Goal: Task Accomplishment & Management: Use online tool/utility

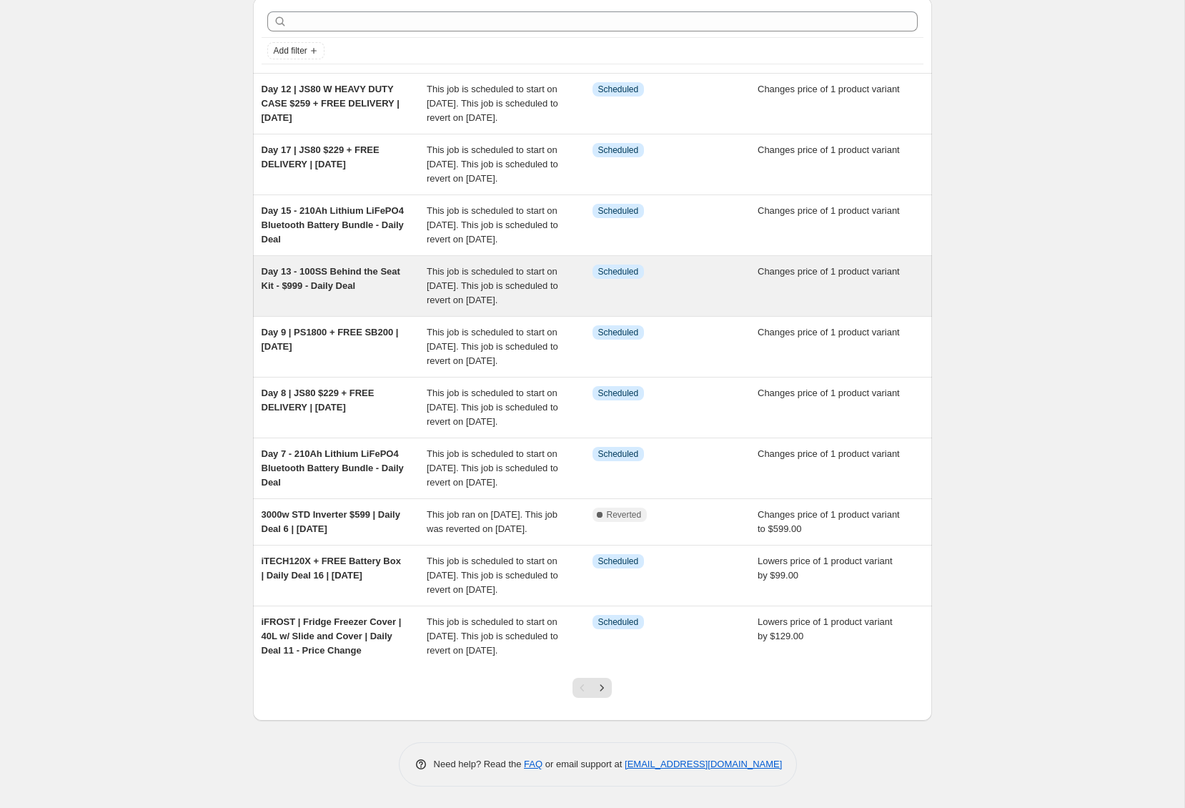
scroll to position [195, 0]
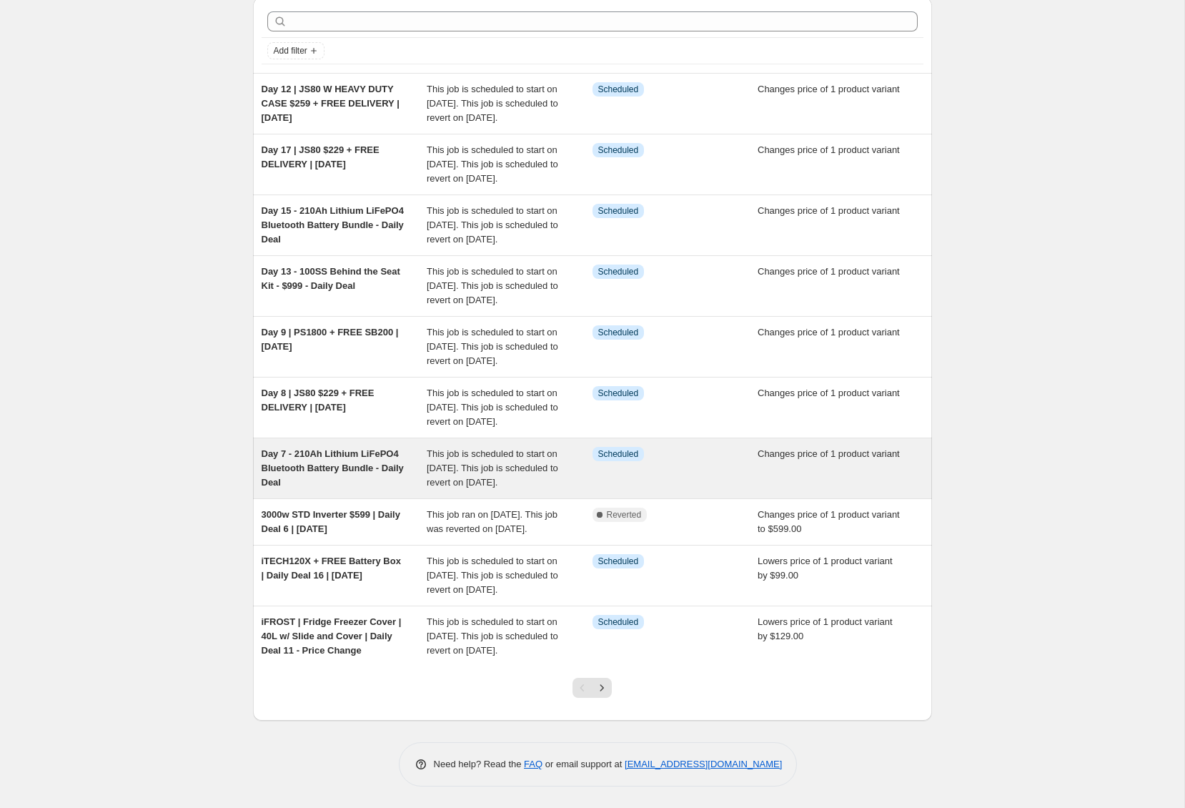
click at [569, 447] on div "This job is scheduled to start on [DATE]. This job is scheduled to revert on [D…" at bounding box center [510, 468] width 166 height 43
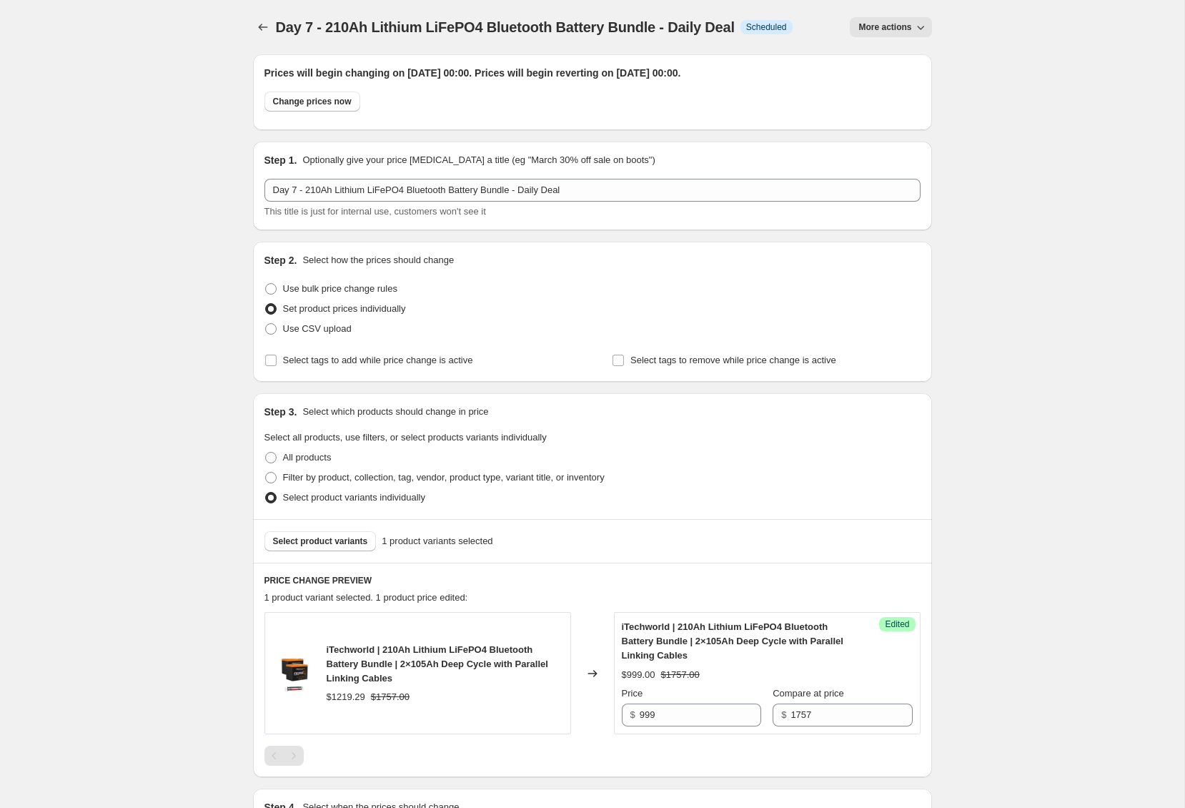
click at [1083, 261] on div "Day 7 - 210Ah Lithium LiFePO4 Bluetooth Battery Bundle - Daily Deal. This page …" at bounding box center [592, 621] width 1185 height 1243
click at [324, 113] on div "Change prices now" at bounding box center [593, 105] width 656 height 27
click at [322, 110] on button "Change prices now" at bounding box center [313, 102] width 96 height 20
radio input "true"
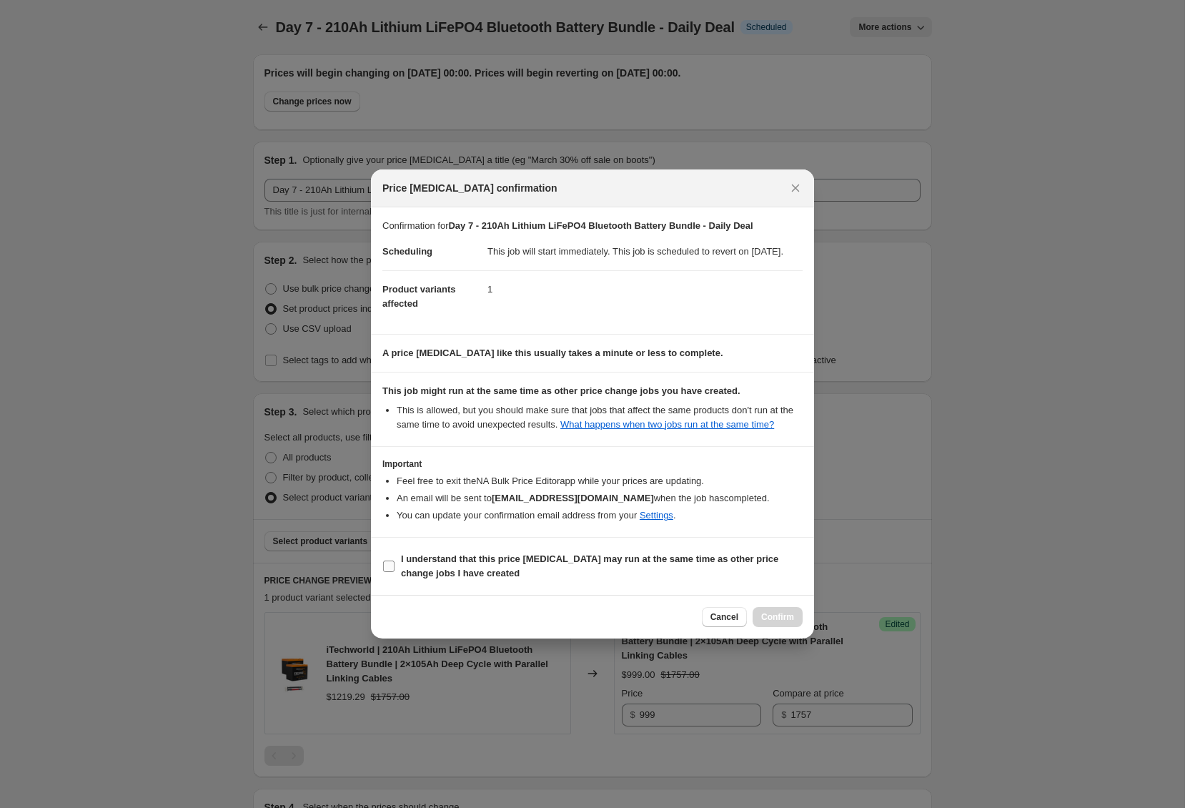
click at [405, 578] on b "I understand that this price [MEDICAL_DATA] may run at the same time as other p…" at bounding box center [589, 565] width 377 height 25
click at [395, 572] on input "I understand that this price [MEDICAL_DATA] may run at the same time as other p…" at bounding box center [388, 566] width 11 height 11
checkbox input "true"
click at [776, 624] on button "Confirm" at bounding box center [778, 617] width 50 height 20
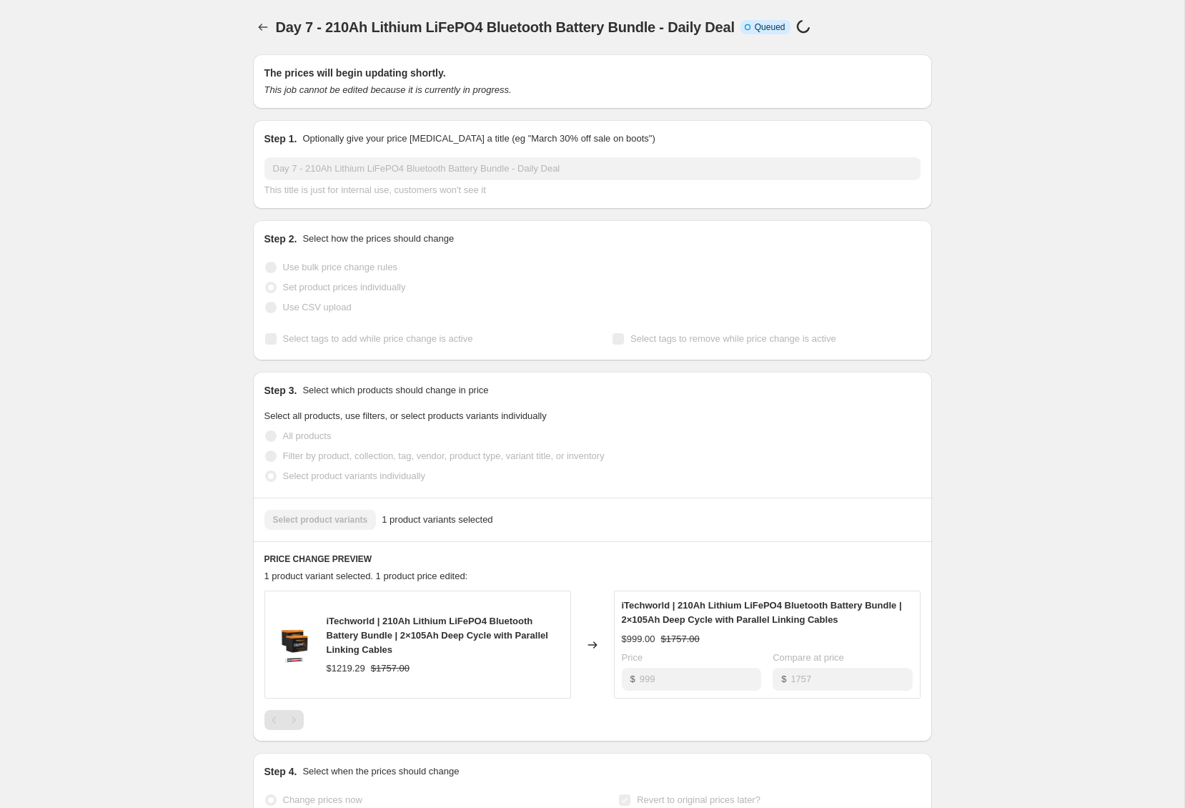
click at [1080, 388] on div "Day 7 - 210Ah Lithium LiFePO4 Bluetooth Battery Bundle - Daily Deal. This page …" at bounding box center [592, 588] width 1185 height 1176
drag, startPoint x: 142, startPoint y: 154, endPoint x: 135, endPoint y: 144, distance: 12.5
click at [141, 154] on div "Day 7 - 210Ah Lithium LiFePO4 Bluetooth Battery Bundle - Daily Deal. This page …" at bounding box center [592, 588] width 1185 height 1176
click at [140, 130] on div "Day 7 - 210Ah Lithium LiFePO4 Bluetooth Battery Bundle - Daily Deal. This page …" at bounding box center [592, 588] width 1185 height 1176
click at [128, 142] on div "Day 7 - 210Ah Lithium LiFePO4 Bluetooth Battery Bundle - Daily Deal. This page …" at bounding box center [592, 588] width 1185 height 1176
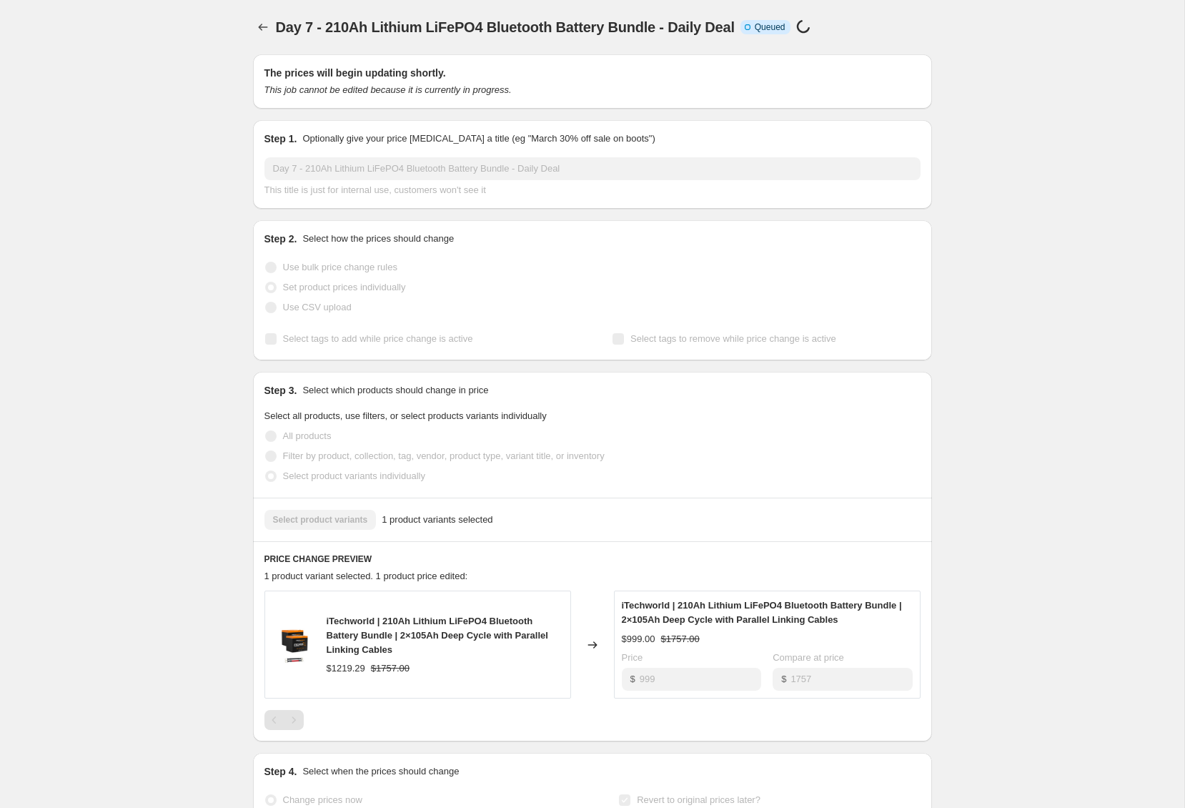
drag, startPoint x: 151, startPoint y: 146, endPoint x: 142, endPoint y: 141, distance: 10.6
click at [148, 145] on div "Day 7 - 210Ah Lithium LiFePO4 Bluetooth Battery Bundle - Daily Deal. This page …" at bounding box center [592, 588] width 1185 height 1176
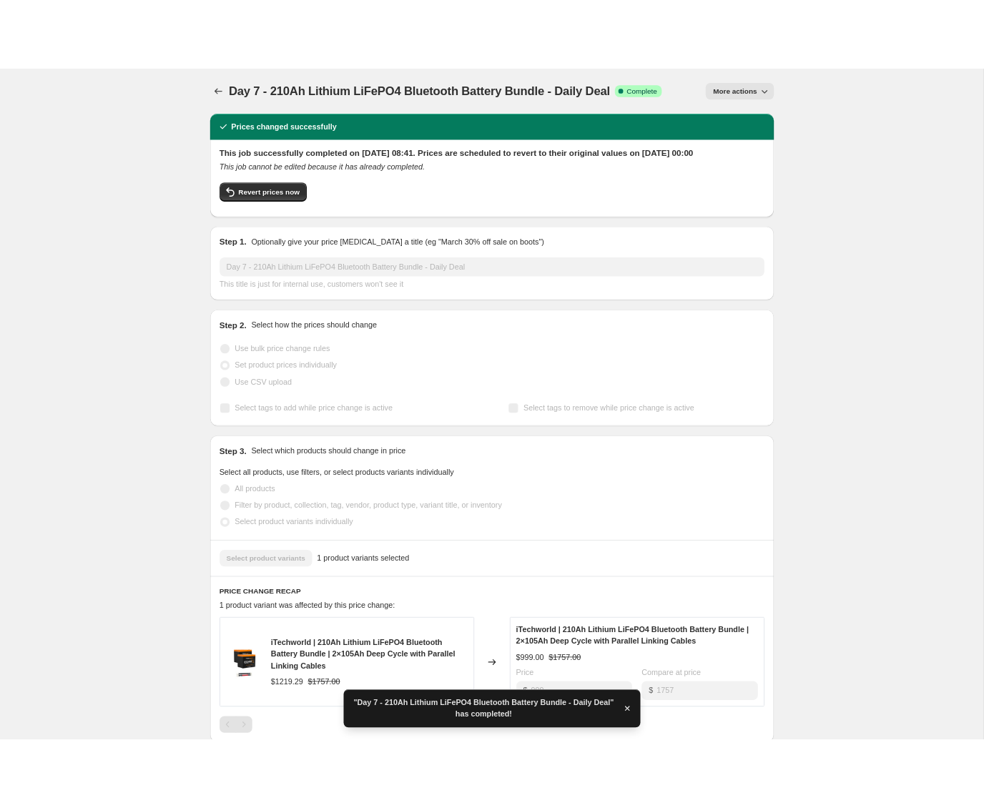
scroll to position [1, 0]
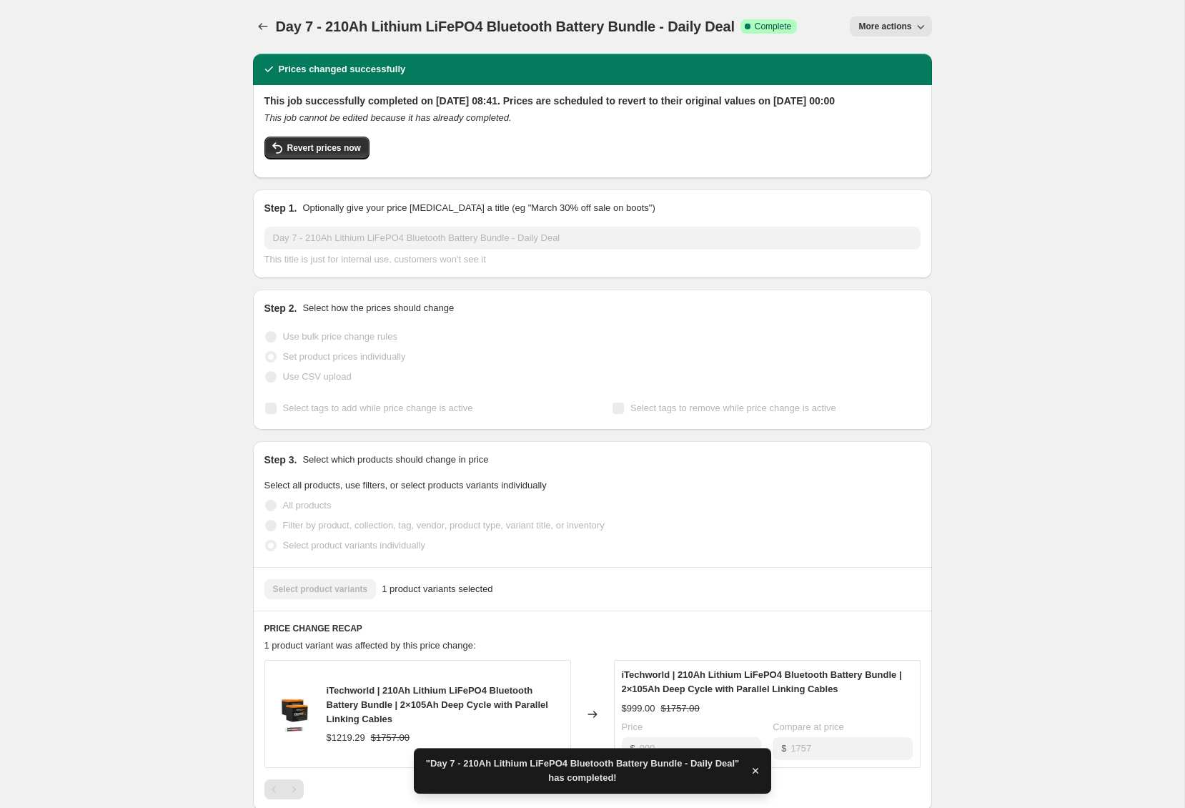
drag, startPoint x: 1048, startPoint y: 59, endPoint x: 1059, endPoint y: 37, distance: 24.0
click at [1049, 58] on div "Day 7 - 210Ah Lithium LiFePO4 Bluetooth Battery Bundle - Daily Deal. This page …" at bounding box center [592, 622] width 1185 height 1246
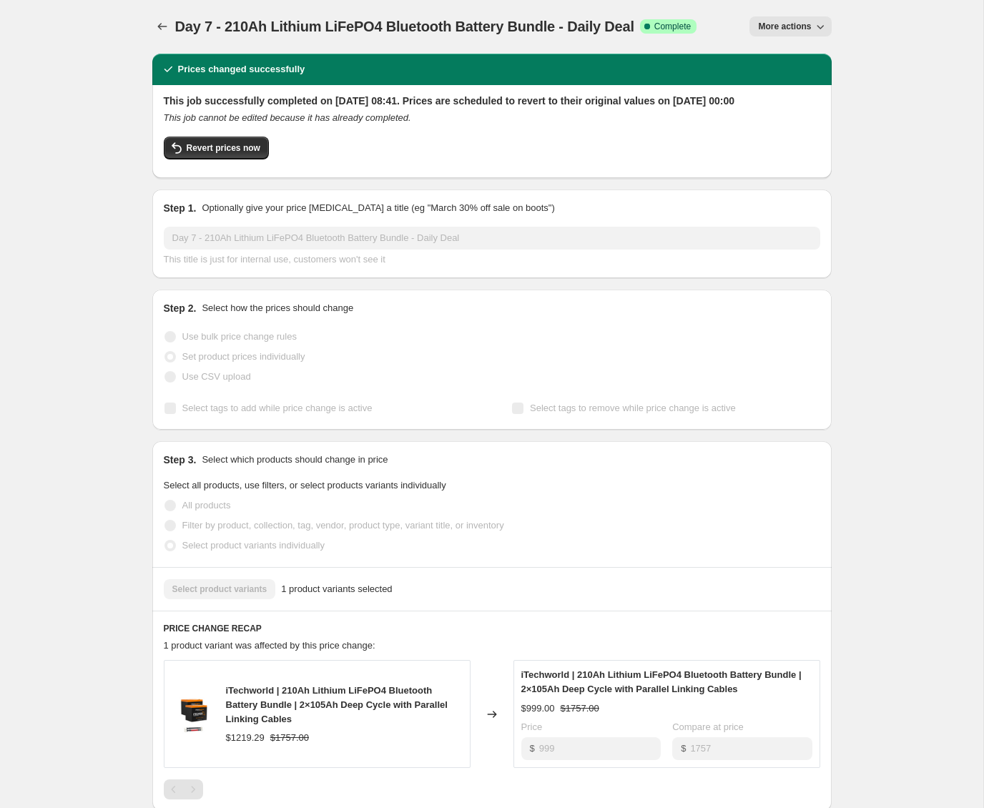
click at [876, 108] on div "Day 7 - 210Ah Lithium LiFePO4 Bluetooth Battery Bundle - Daily Deal. This page …" at bounding box center [491, 622] width 983 height 1246
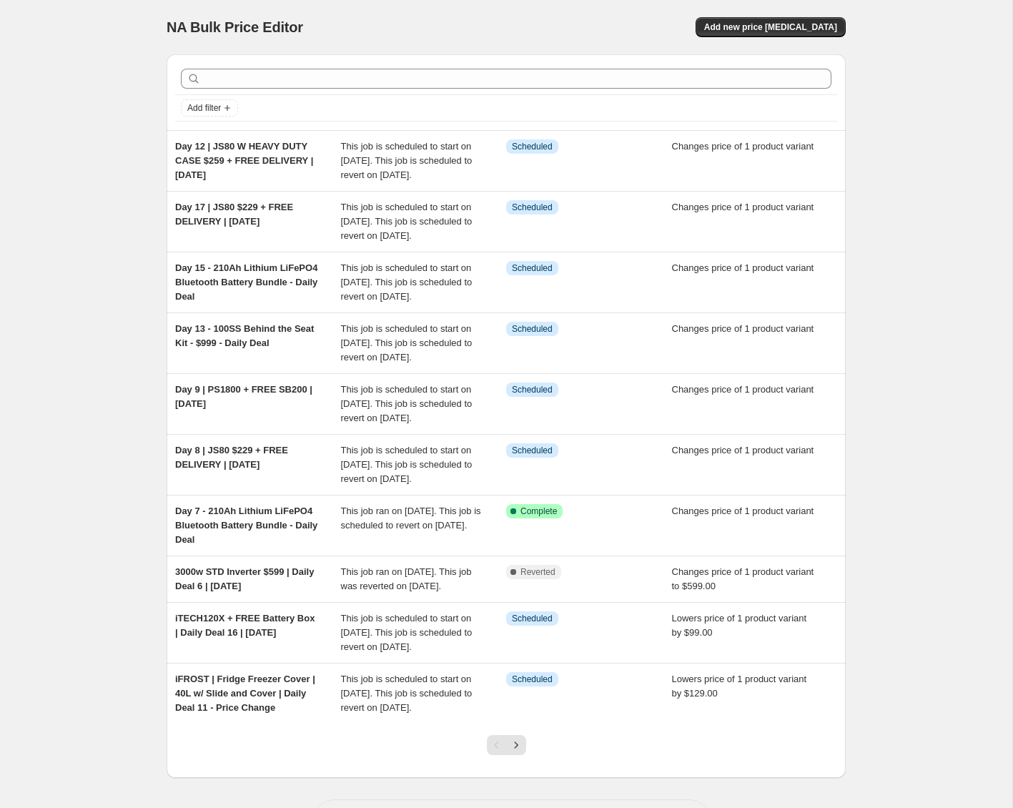
click at [132, 237] on div "NA Bulk Price Editor. This page is ready NA Bulk Price Editor Add new price [ME…" at bounding box center [506, 432] width 1012 height 865
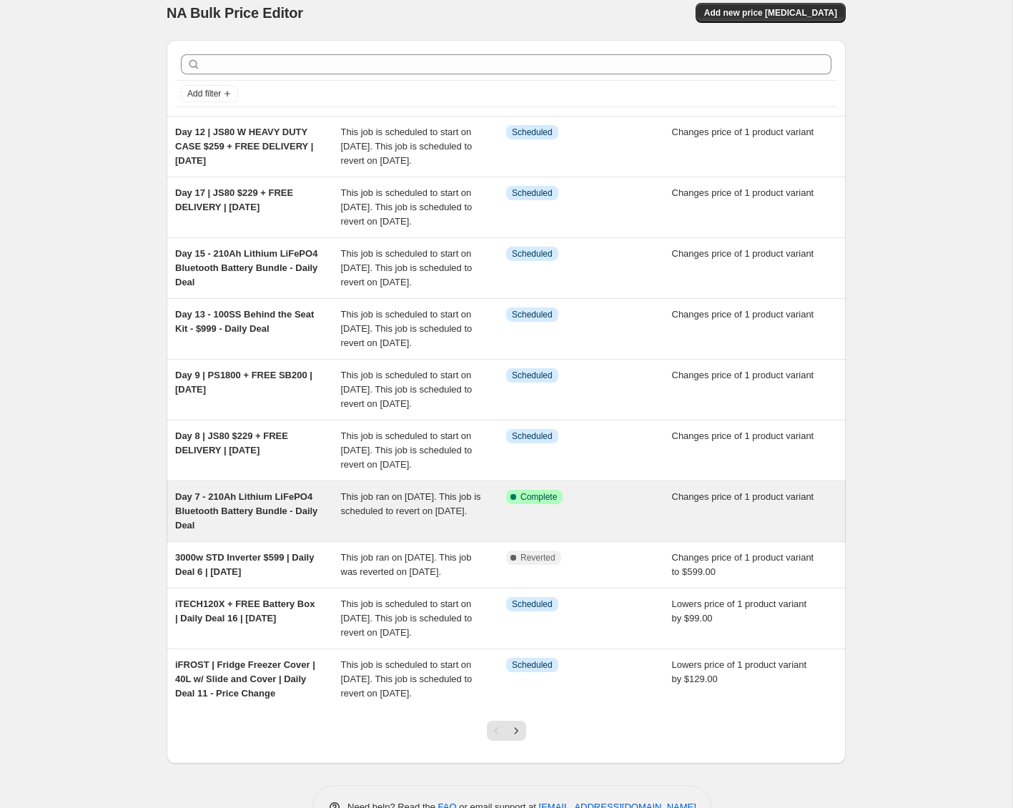
scroll to position [16, 0]
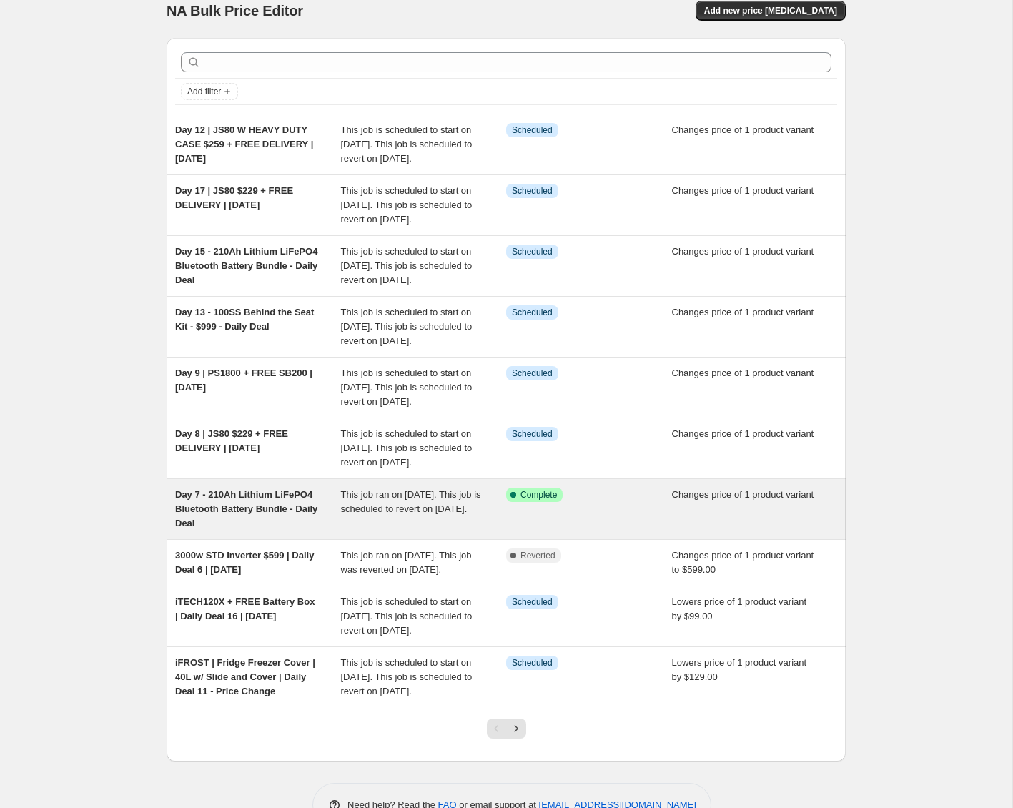
click at [657, 531] on div "Success Complete Complete" at bounding box center [589, 509] width 166 height 43
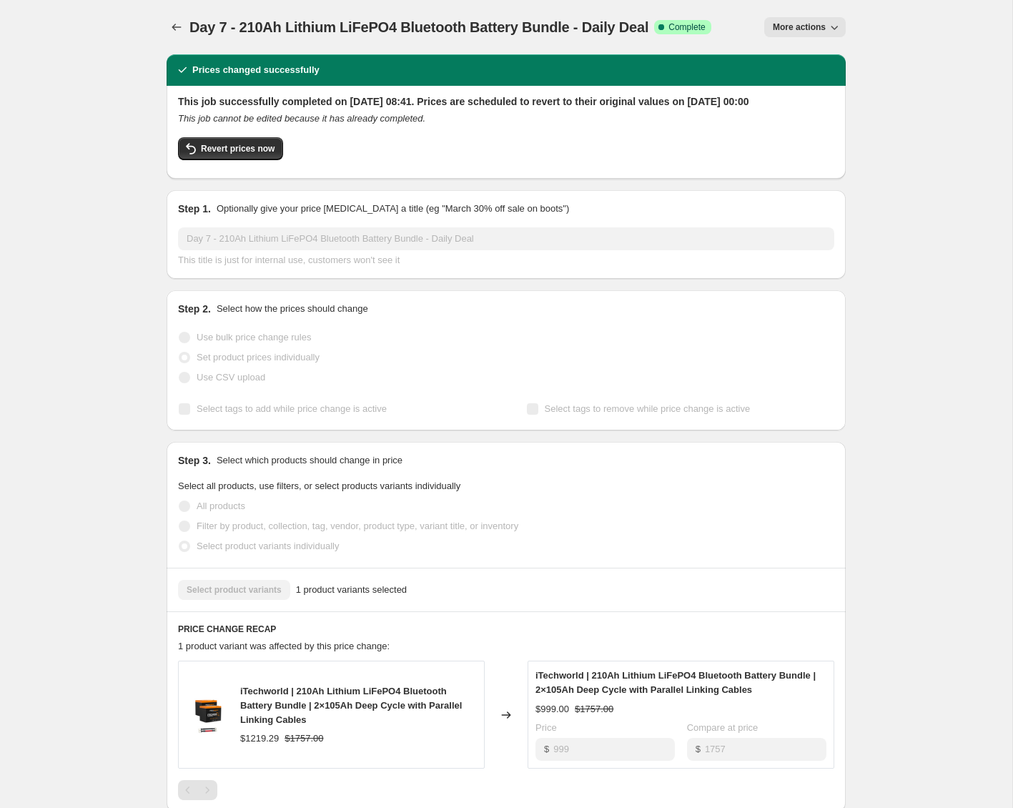
scroll to position [453, 0]
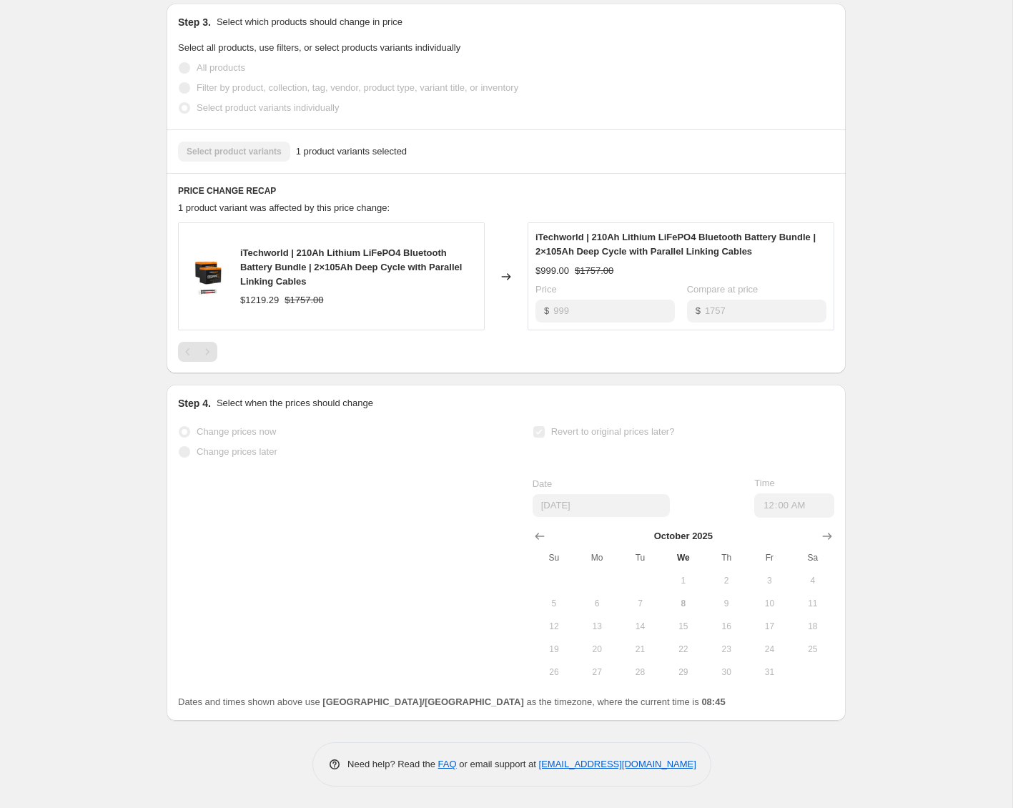
click at [913, 485] on div "Day 7 - 210Ah Lithium LiFePO4 Bluetooth Battery Bundle - Daily Deal. This page …" at bounding box center [506, 185] width 1012 height 1246
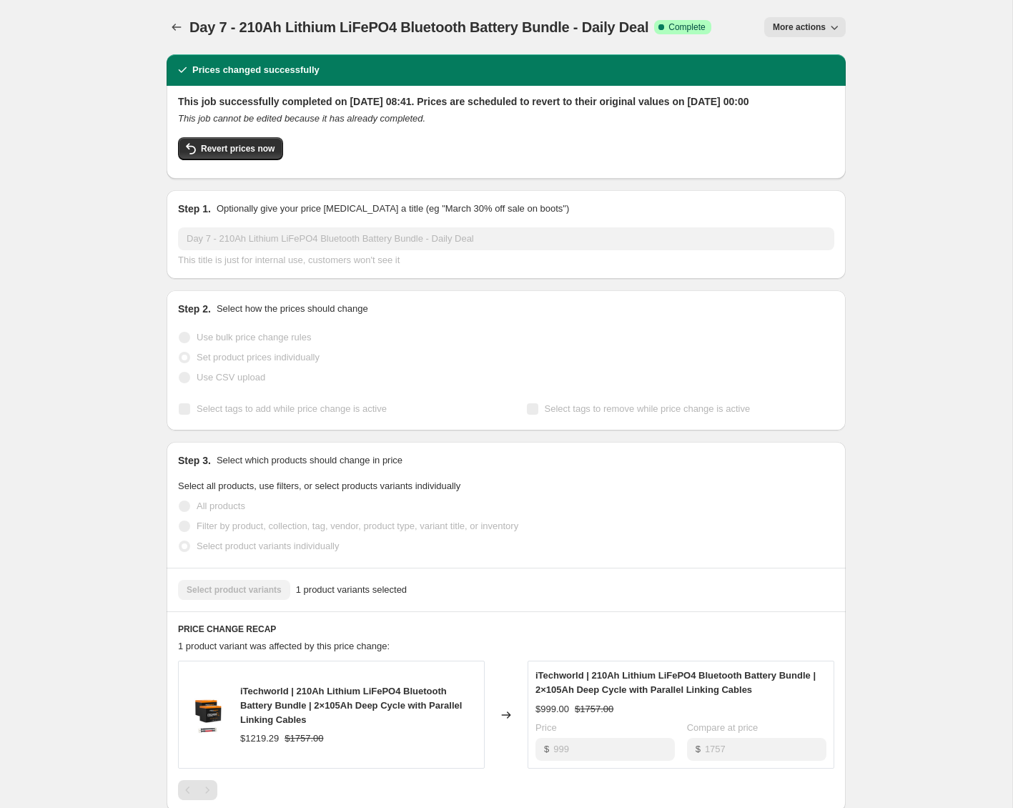
click at [791, 26] on span "More actions" at bounding box center [799, 26] width 53 height 11
click at [781, 53] on span "Price revert scheduling" at bounding box center [819, 56] width 94 height 11
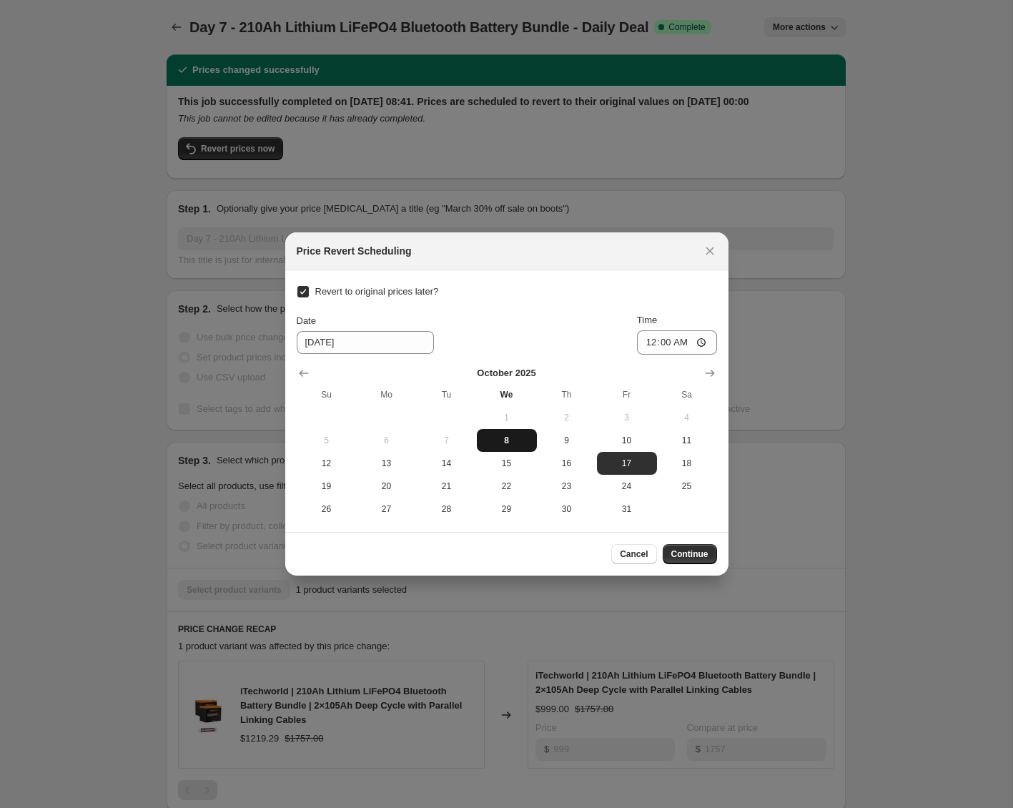
click at [530, 443] on span "8" at bounding box center [507, 440] width 49 height 11
click at [573, 436] on span "9" at bounding box center [567, 440] width 49 height 11
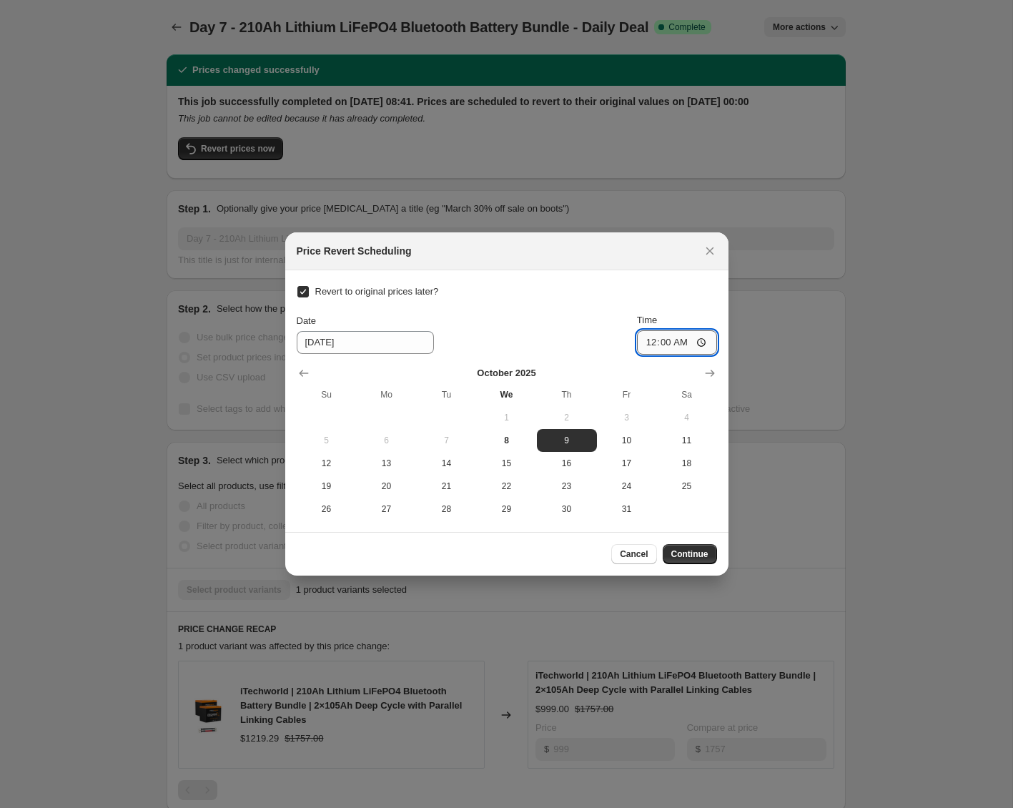
click at [668, 342] on input "00:00" at bounding box center [677, 342] width 80 height 24
click at [668, 343] on input "00:00" at bounding box center [677, 342] width 80 height 24
click at [668, 346] on input "00:00" at bounding box center [677, 342] width 80 height 24
click at [666, 344] on input "00:00" at bounding box center [677, 342] width 80 height 24
drag, startPoint x: 521, startPoint y: 438, endPoint x: 577, endPoint y: 388, distance: 75.4
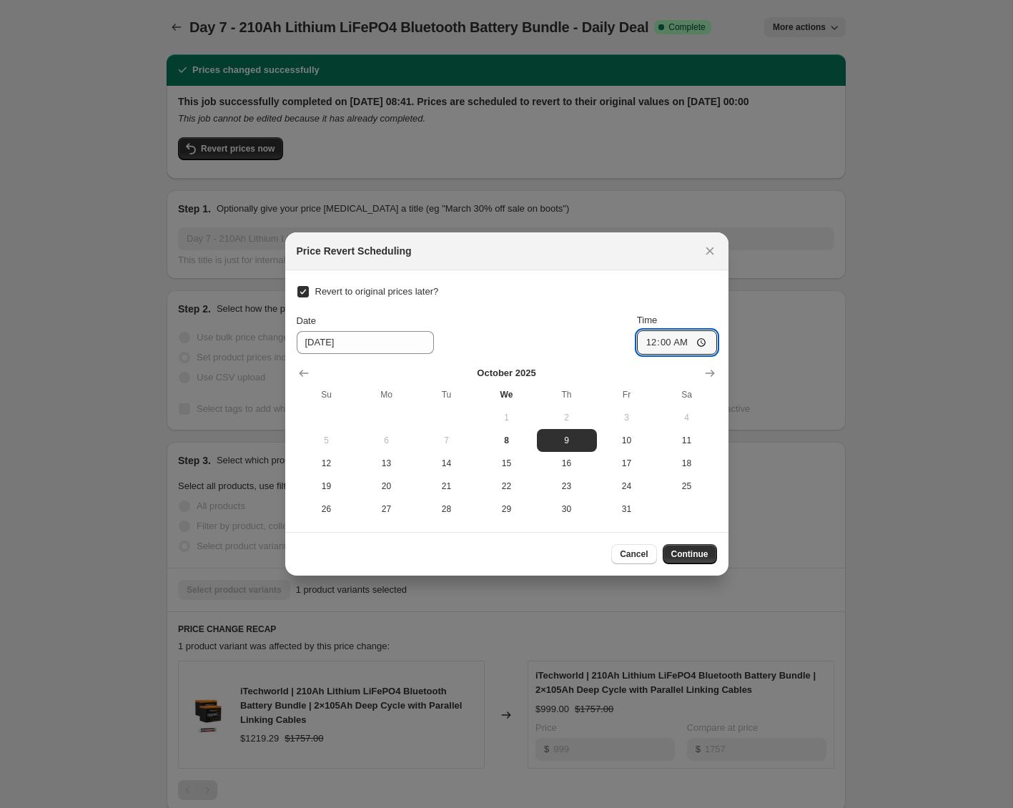
click at [521, 438] on span "8" at bounding box center [507, 440] width 49 height 11
type input "[DATE]"
click at [650, 344] on input "00:00" at bounding box center [677, 342] width 80 height 24
type input "23:59"
click at [693, 554] on span "Continue" at bounding box center [689, 553] width 37 height 11
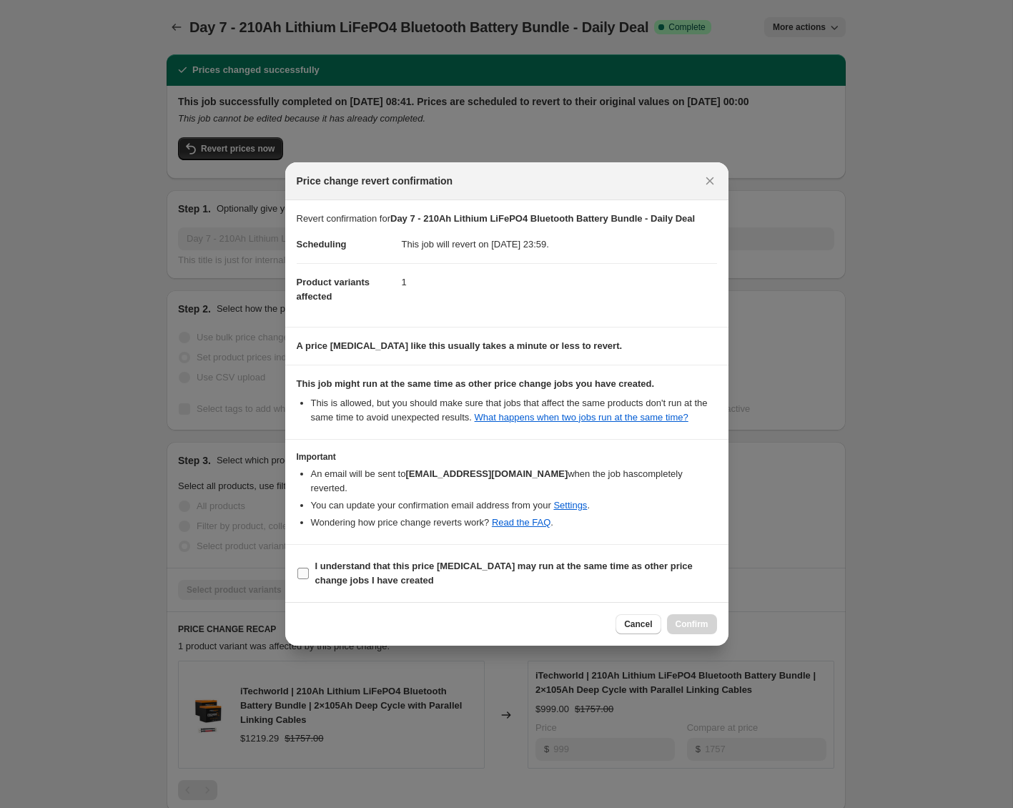
drag, startPoint x: 340, startPoint y: 589, endPoint x: 355, endPoint y: 592, distance: 14.6
click at [340, 586] on b "I understand that this price [MEDICAL_DATA] may run at the same time as other p…" at bounding box center [503, 573] width 377 height 25
click at [309, 579] on input "I understand that this price [MEDICAL_DATA] may run at the same time as other p…" at bounding box center [302, 573] width 11 height 11
checkbox input "true"
click at [696, 630] on span "Confirm" at bounding box center [692, 623] width 33 height 11
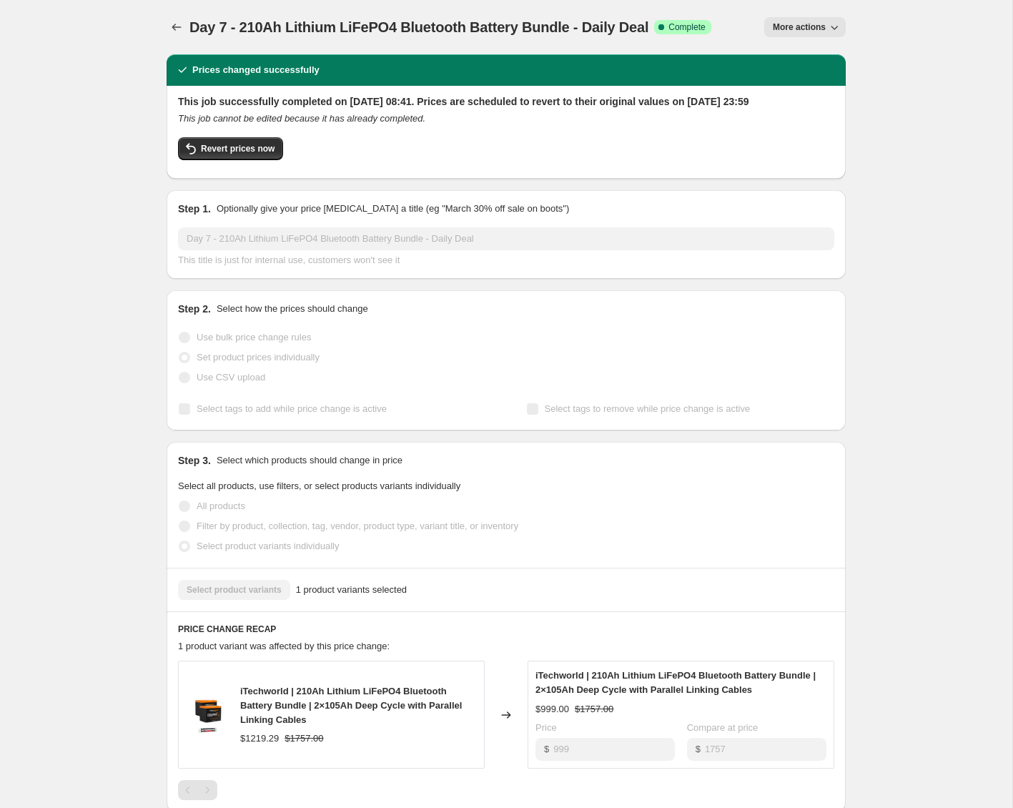
drag, startPoint x: 893, startPoint y: 207, endPoint x: 433, endPoint y: 189, distance: 460.0
click at [892, 207] on div "Day 7 - 210Ah Lithium LiFePO4 Bluetooth Battery Bundle - Daily Deal. This page …" at bounding box center [506, 623] width 1012 height 1246
drag, startPoint x: 74, startPoint y: 92, endPoint x: 78, endPoint y: 85, distance: 7.4
click at [76, 89] on div "Day 7 - 210Ah Lithium LiFePO4 Bluetooth Battery Bundle - Daily Deal. This page …" at bounding box center [506, 623] width 1012 height 1246
click at [172, 22] on icon "Price change jobs" at bounding box center [176, 27] width 14 height 14
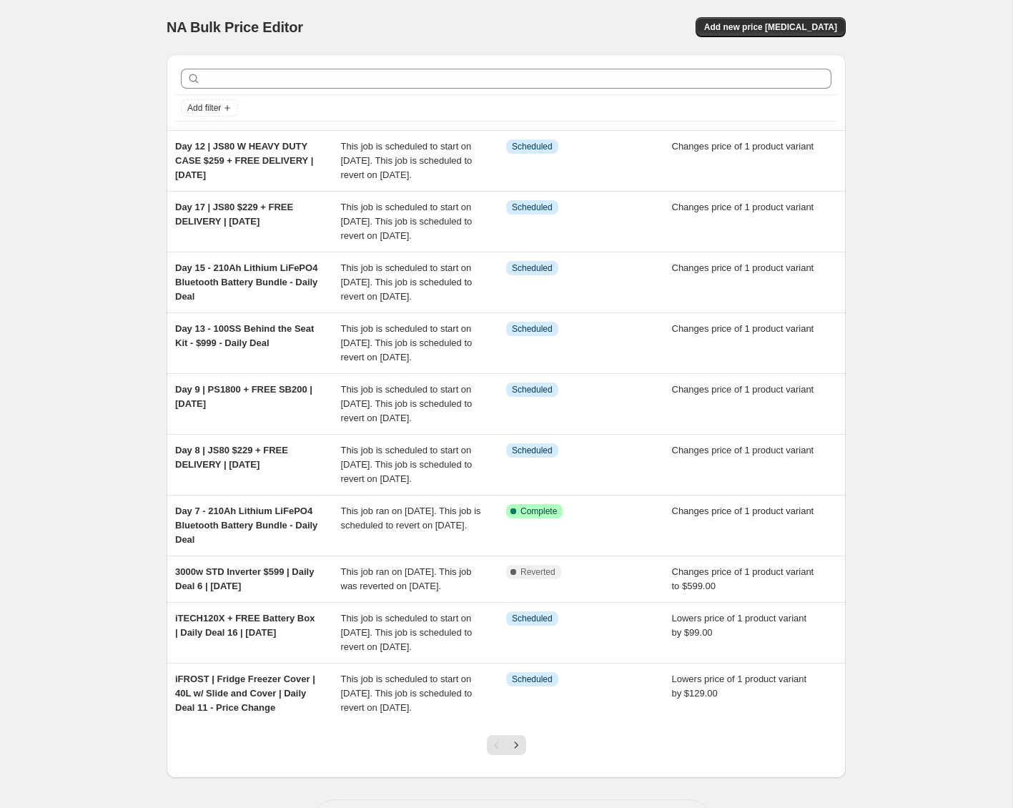
click at [125, 260] on div "NA Bulk Price Editor. This page is ready NA Bulk Price Editor Add new price [ME…" at bounding box center [506, 432] width 1012 height 865
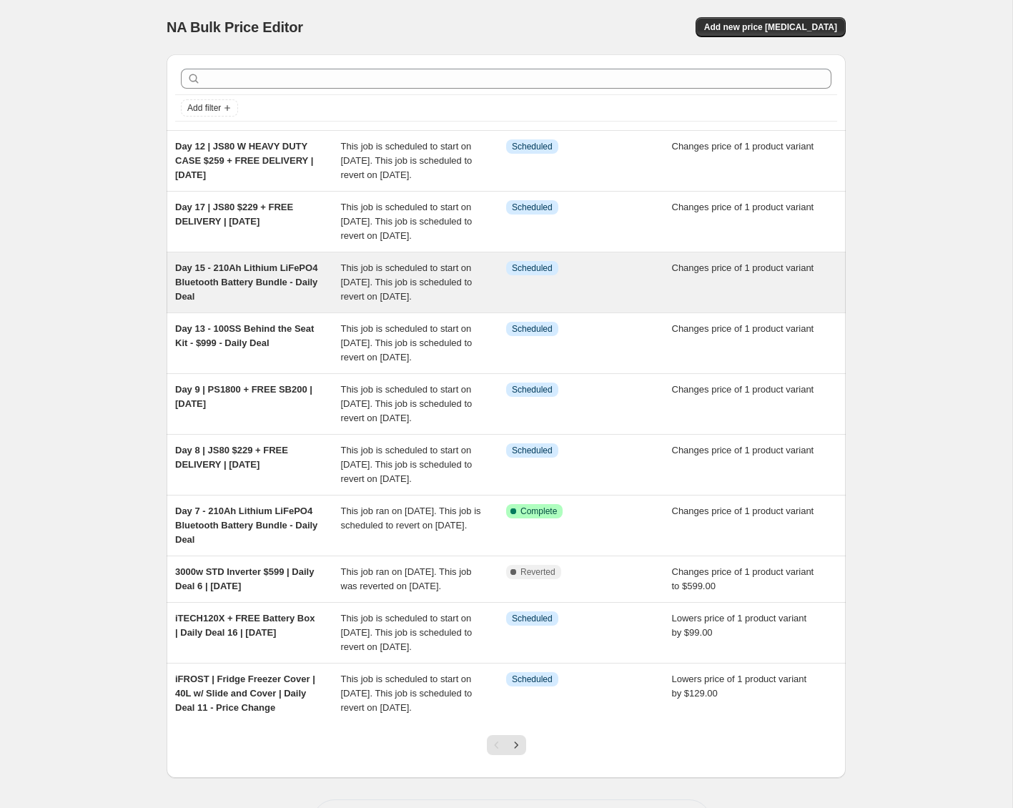
scroll to position [2, 0]
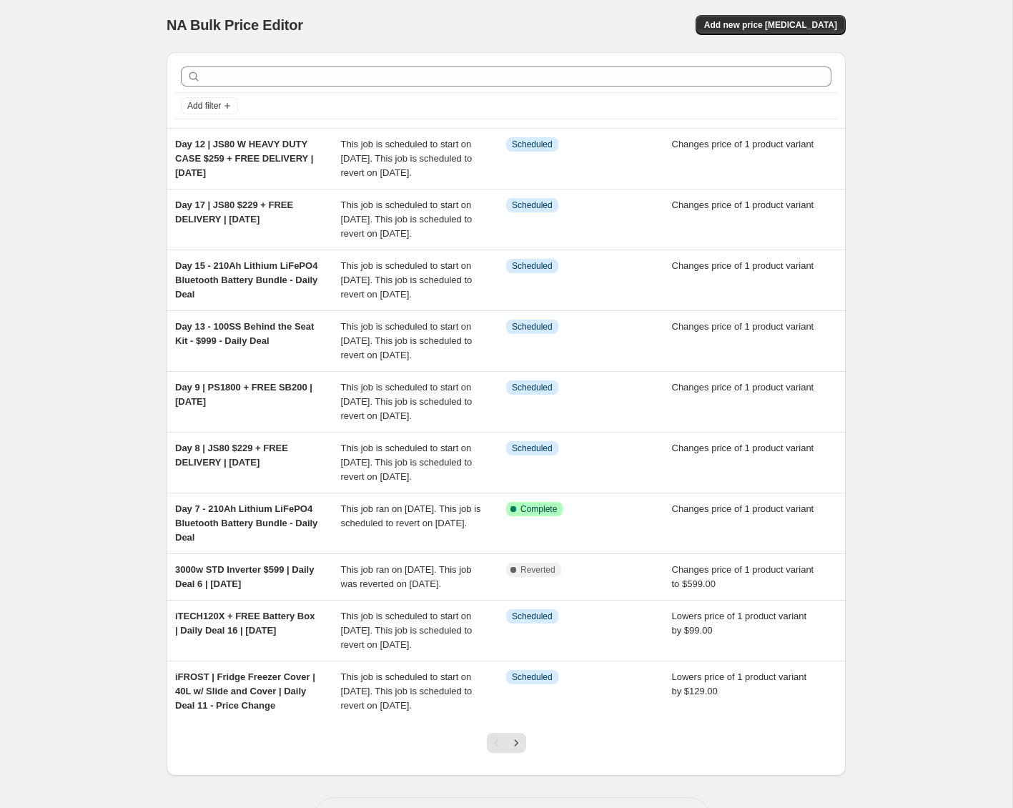
click at [882, 292] on div "NA Bulk Price Editor. This page is ready NA Bulk Price Editor Add new price [ME…" at bounding box center [506, 430] width 1012 height 865
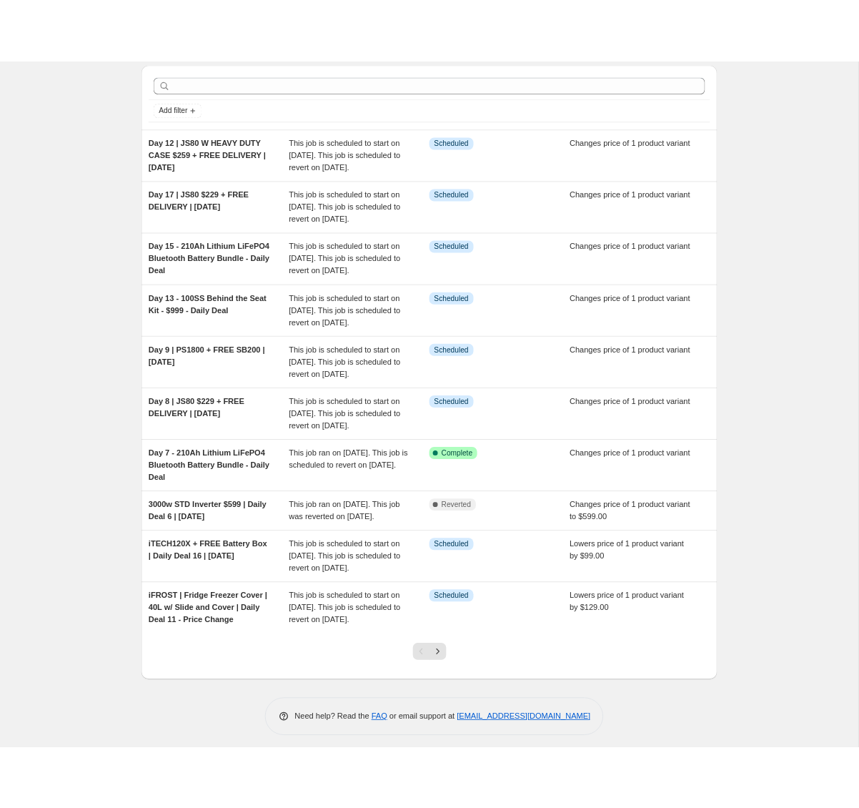
scroll to position [51, 0]
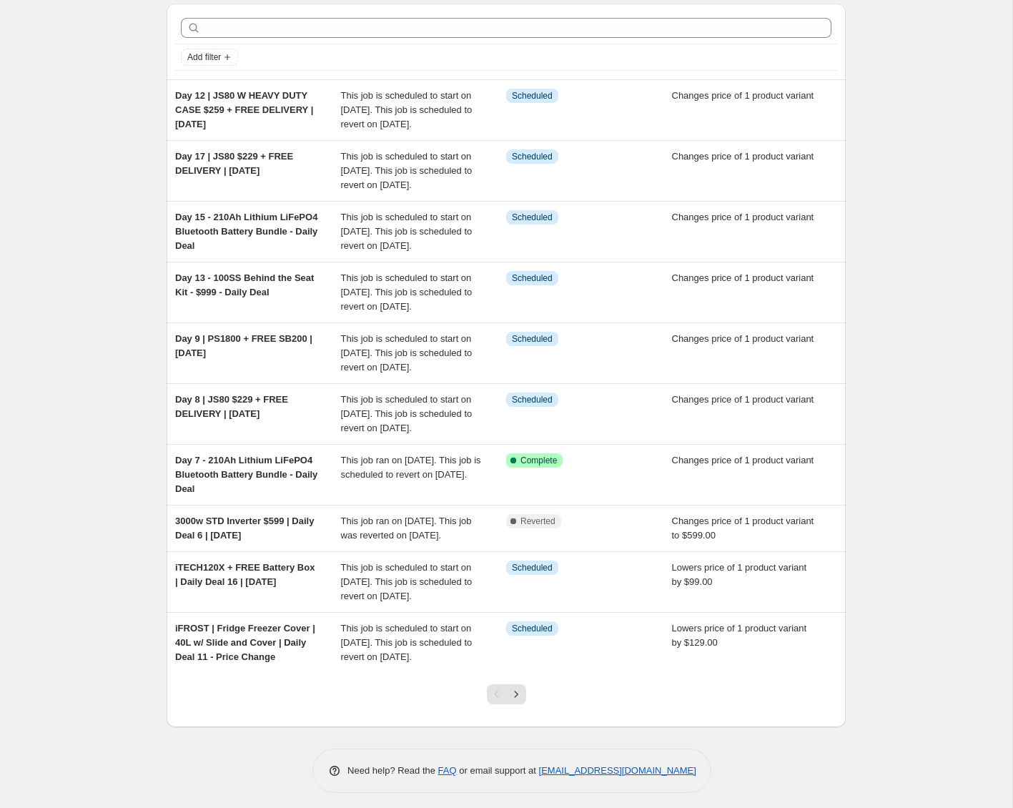
click at [930, 169] on div "NA Bulk Price Editor. This page is ready NA Bulk Price Editor Add new price [ME…" at bounding box center [506, 381] width 1012 height 865
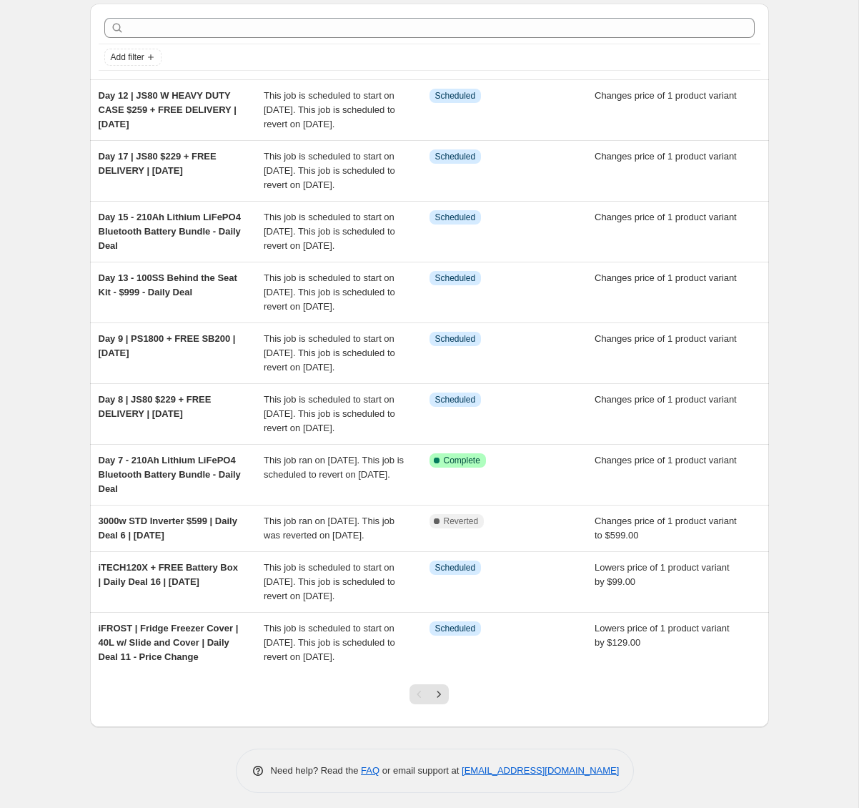
drag, startPoint x: 646, startPoint y: 5, endPoint x: 637, endPoint y: 0, distance: 10.6
click at [645, 4] on div "Add filter" at bounding box center [429, 42] width 679 height 76
click at [837, 117] on div "NA Bulk Price Editor. This page is ready NA Bulk Price Editor Add new price [ME…" at bounding box center [429, 381] width 859 height 865
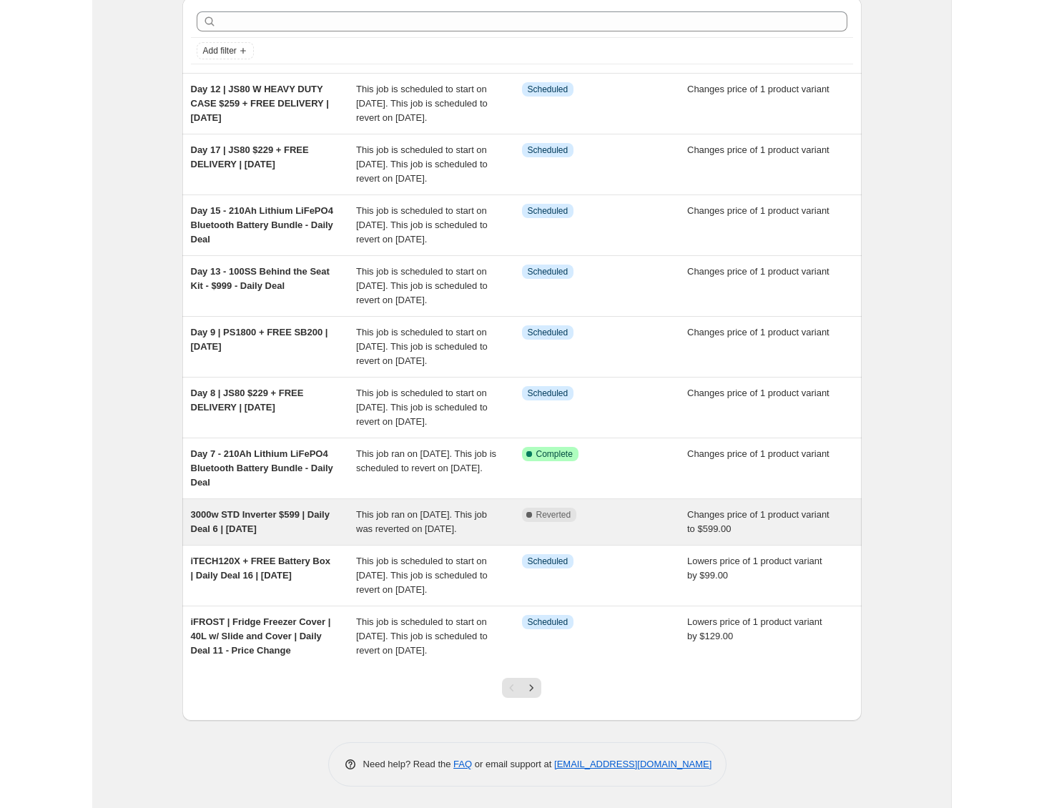
scroll to position [0, 0]
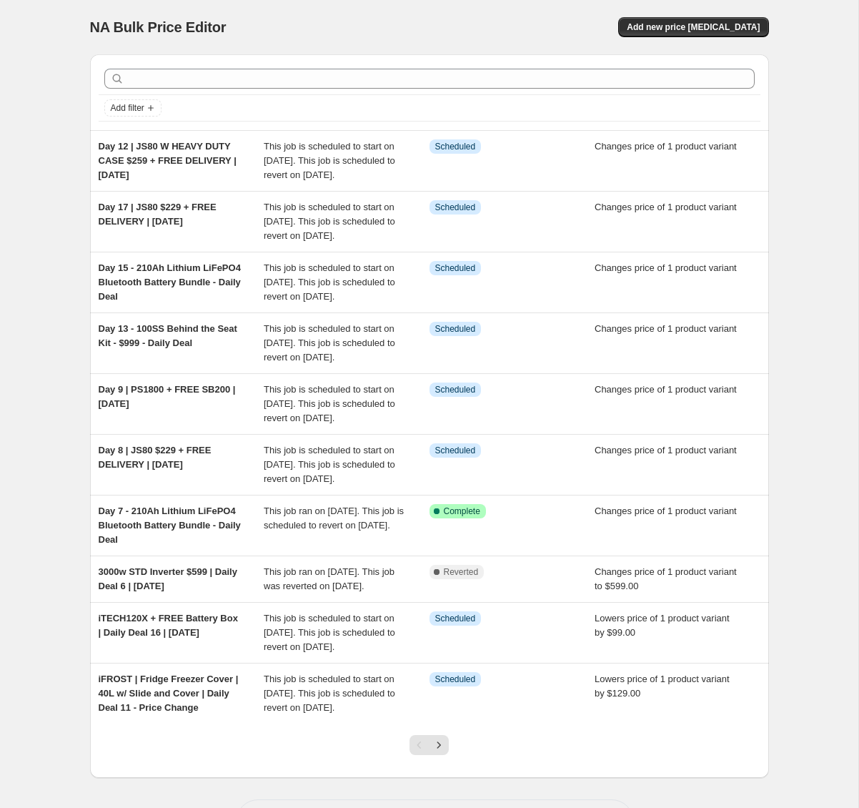
click at [794, 184] on div "NA Bulk Price Editor. This page is ready NA Bulk Price Editor Add new price [ME…" at bounding box center [429, 432] width 859 height 865
drag, startPoint x: 814, startPoint y: 132, endPoint x: 705, endPoint y: 9, distance: 164.6
click at [813, 128] on div "NA Bulk Price Editor. This page is ready NA Bulk Price Editor Add new price [ME…" at bounding box center [429, 432] width 859 height 865
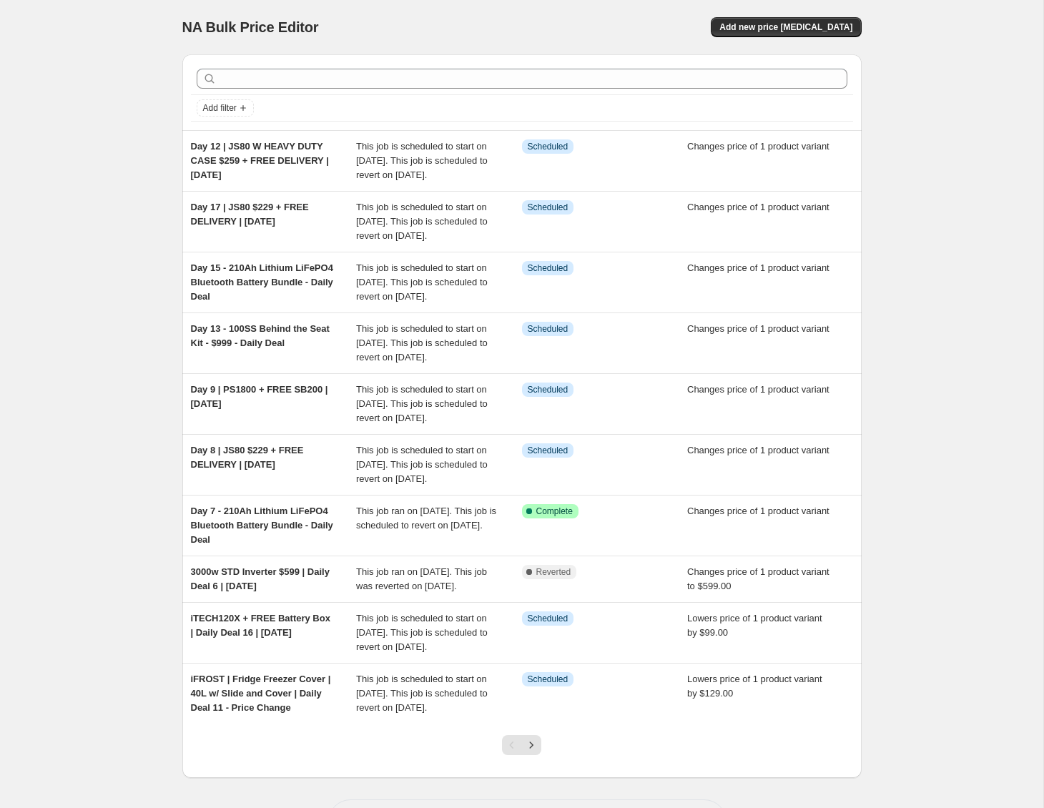
click at [958, 200] on div "NA Bulk Price Editor. This page is ready NA Bulk Price Editor Add new price [ME…" at bounding box center [521, 432] width 1043 height 865
